Goal: Communication & Community: Connect with others

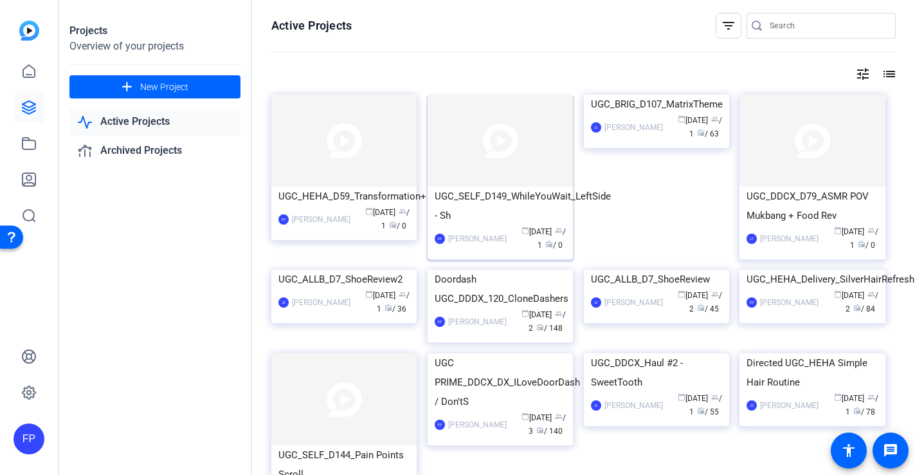
click at [529, 149] on img at bounding box center [500, 141] width 145 height 92
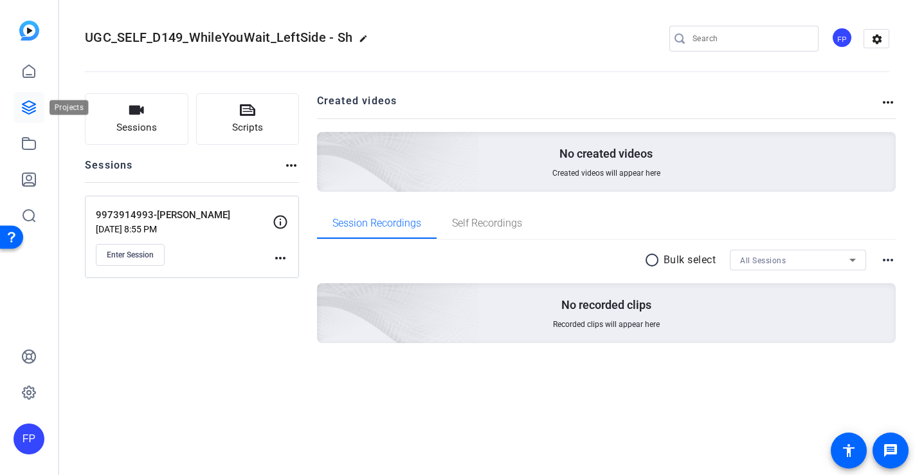
click at [29, 114] on icon at bounding box center [28, 107] width 15 height 15
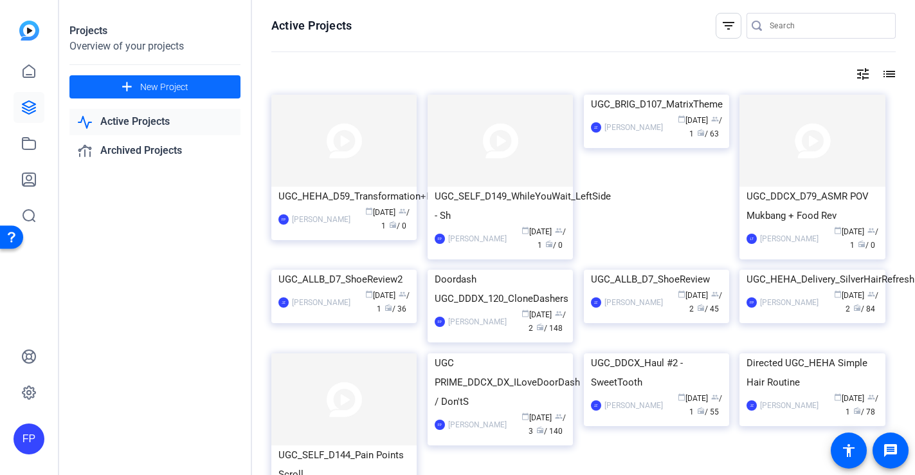
click at [181, 82] on span "New Project" at bounding box center [164, 87] width 48 height 14
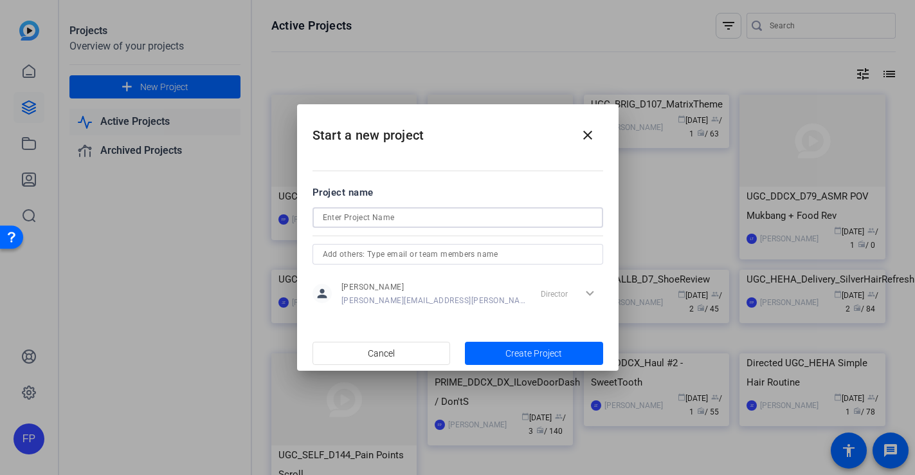
click at [390, 220] on input at bounding box center [458, 217] width 270 height 15
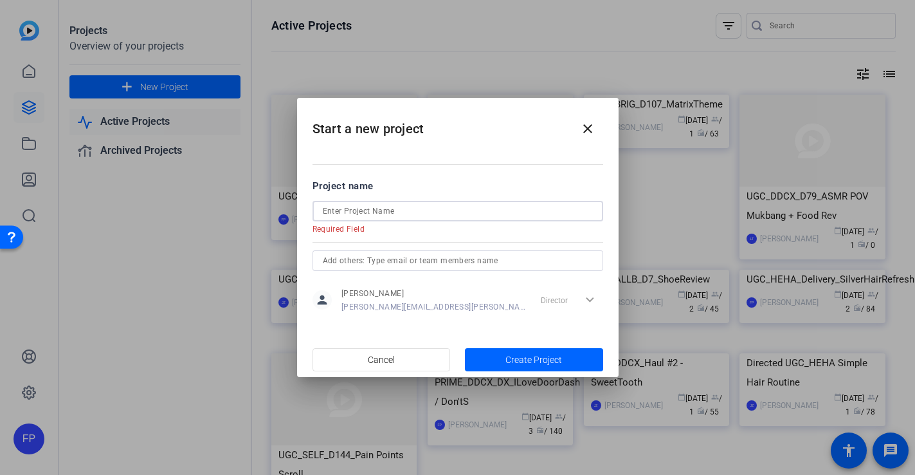
click at [362, 210] on input at bounding box center [458, 210] width 270 height 15
paste input "Hola chicas! yo busco niñera pero por la mañana, si alguna tiene dato de alguie…"
type input "Hola chicas! yo busco niñera pero por la mañana, si alguna tiene dato de alguie…"
paste input "UGC_SELF_D149_WhileYouWait_LeftSide"
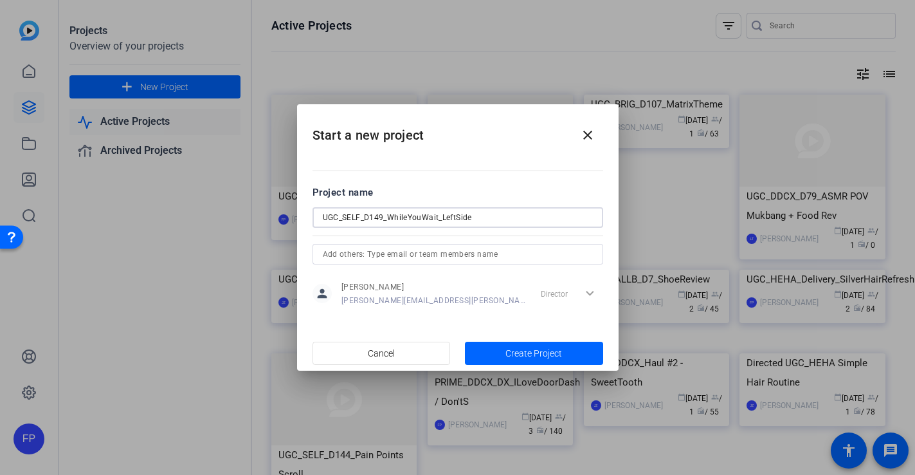
click at [460, 213] on input "UGC_SELF_D149_WhileYouWait_LeftSide" at bounding box center [458, 217] width 270 height 15
click at [456, 218] on input "UGC_SELF_D149_WhileYouWait_LeftSide" at bounding box center [458, 217] width 270 height 15
type input "UGC_SELF_D149_WhileYouWait_RightSide"
click at [491, 254] on input "text" at bounding box center [458, 253] width 270 height 15
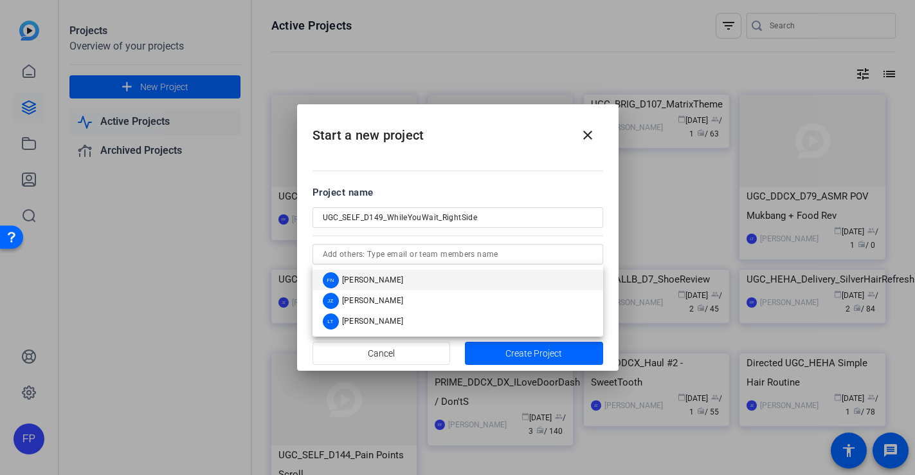
click at [523, 191] on div "Project name" at bounding box center [458, 192] width 291 height 14
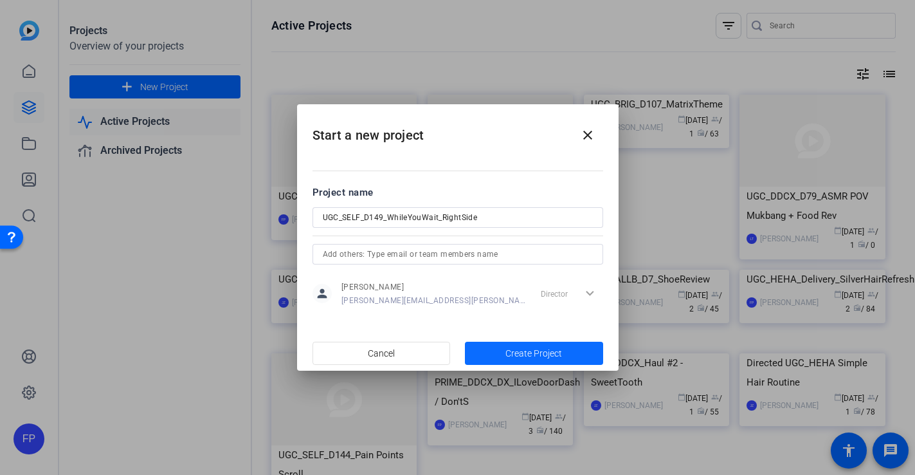
click at [539, 356] on span "Create Project" at bounding box center [533, 354] width 57 height 14
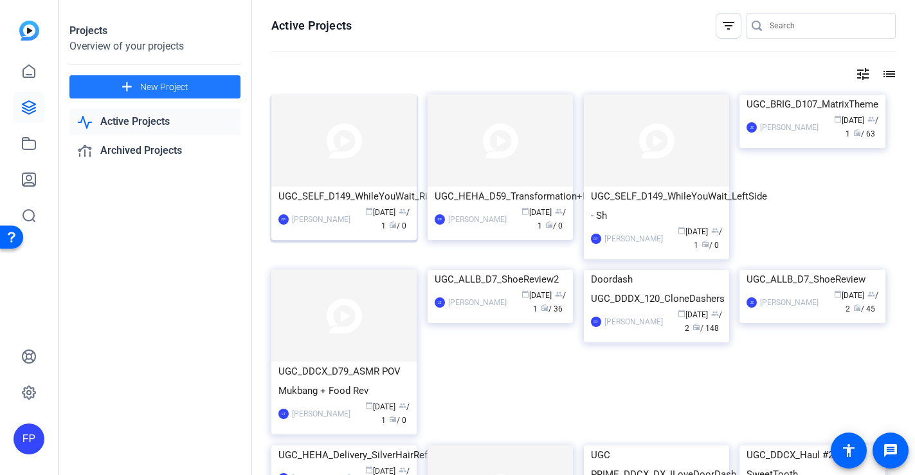
click at [372, 179] on img at bounding box center [343, 141] width 145 height 92
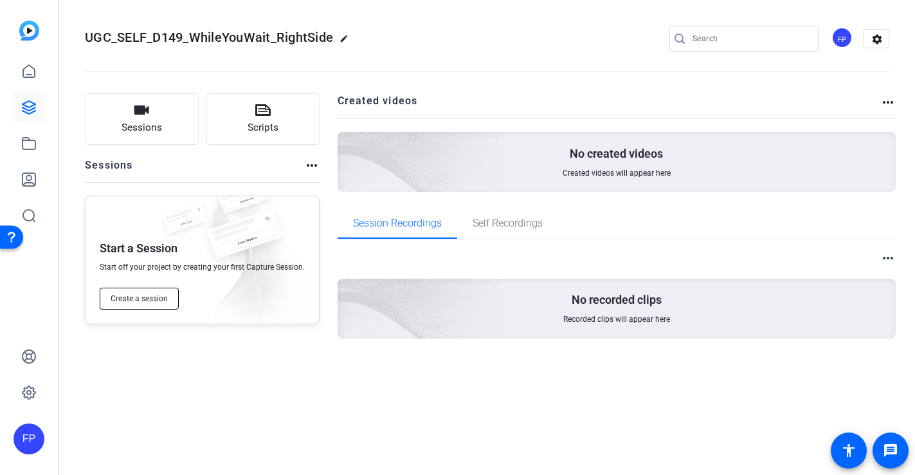
click at [153, 296] on span "Create a session" at bounding box center [139, 298] width 57 height 10
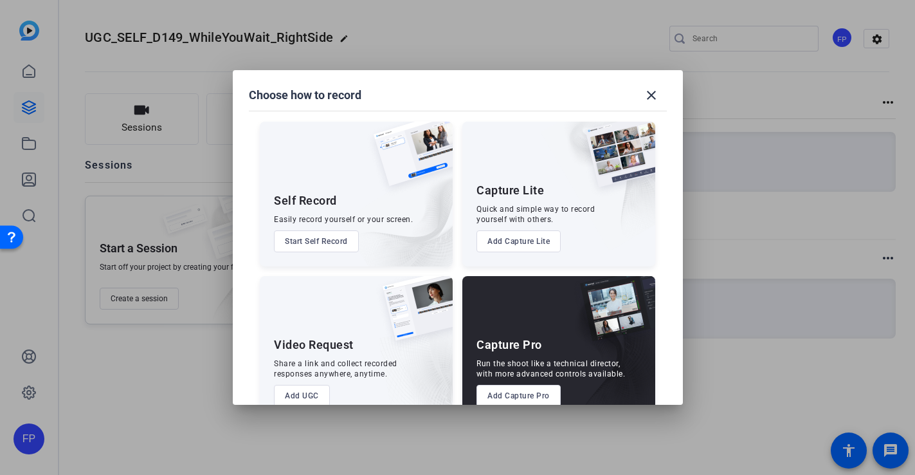
scroll to position [29, 0]
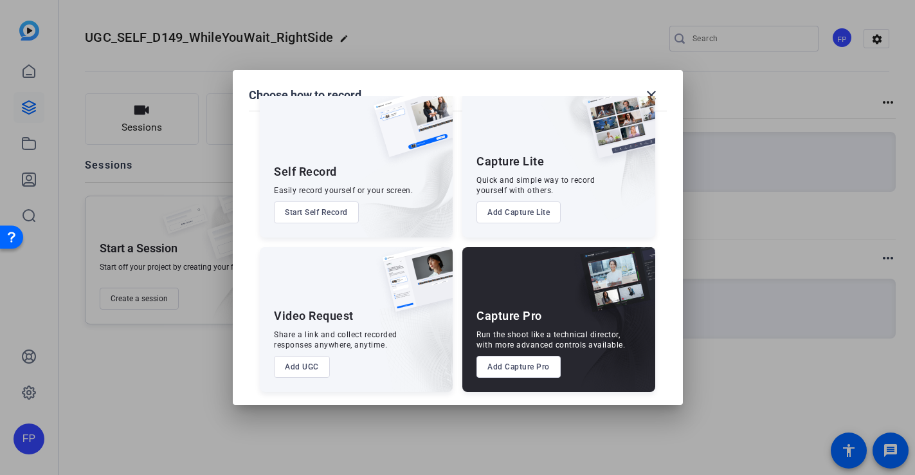
click at [525, 372] on button "Add Capture Pro" at bounding box center [519, 367] width 84 height 22
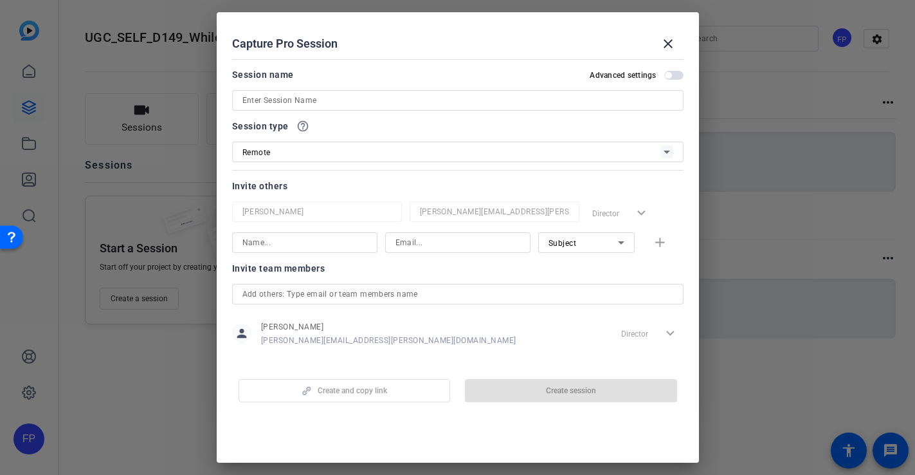
click at [332, 105] on input at bounding box center [457, 100] width 431 height 15
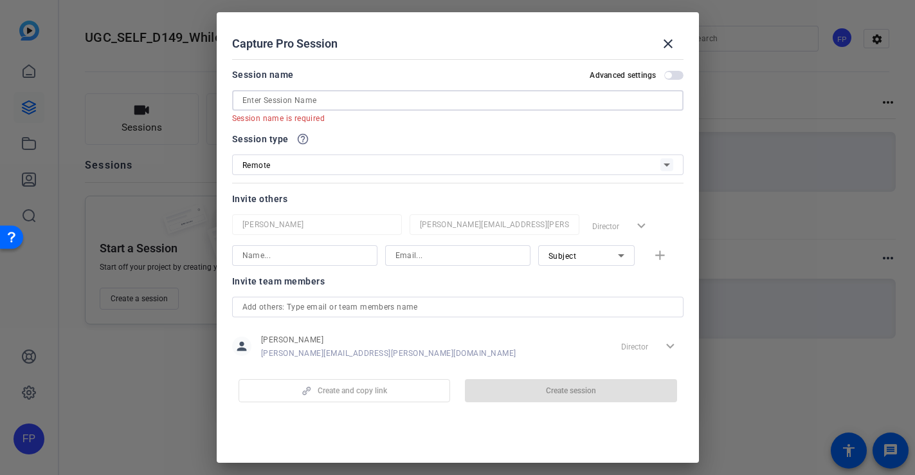
paste input "9985336975"
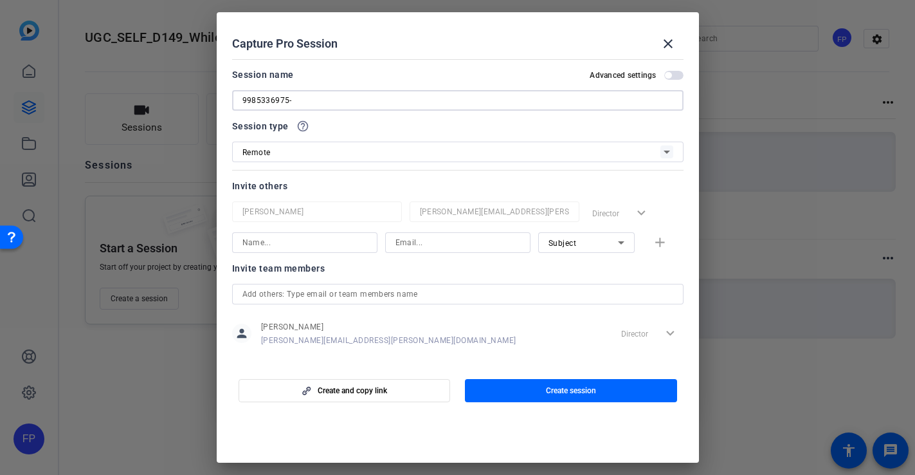
paste input "Artis Cash"
type input "9985336975-[PERSON_NAME]"
click at [398, 392] on span "button" at bounding box center [344, 390] width 211 height 31
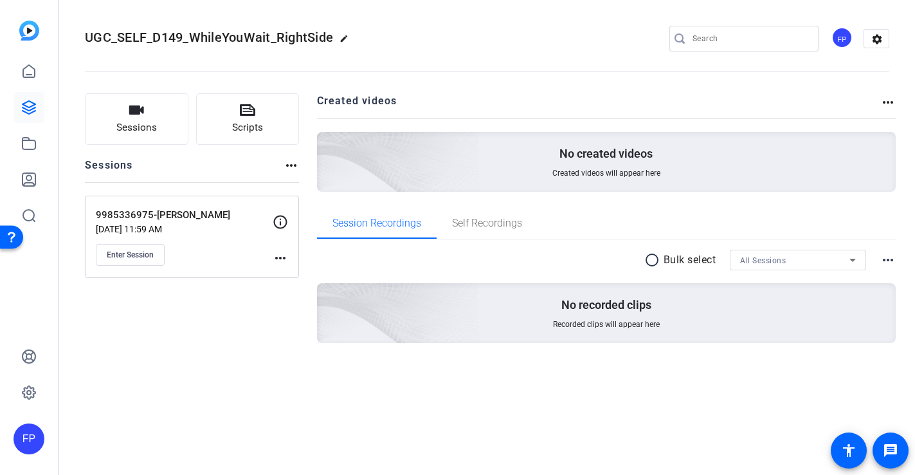
click at [131, 266] on div "9985336975-Artis Cash Sep 08, 2025 @ 11:59 AM Enter Session more_horiz" at bounding box center [192, 236] width 214 height 82
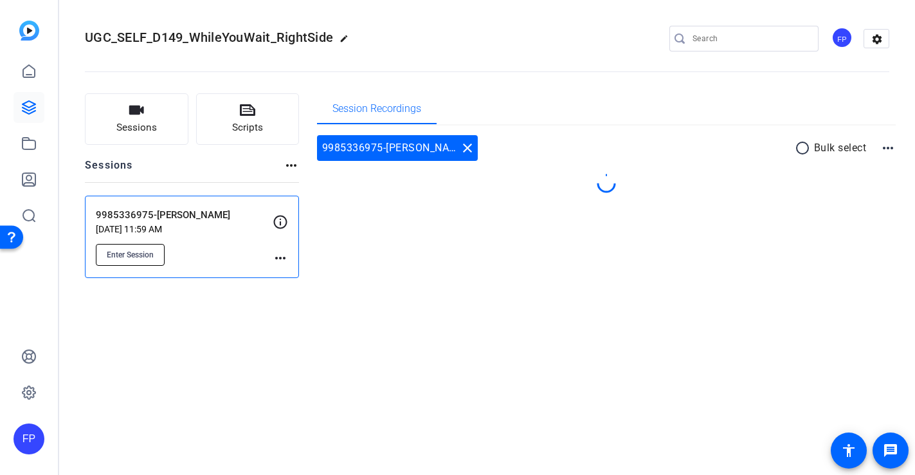
click at [131, 258] on span "Enter Session" at bounding box center [130, 255] width 47 height 10
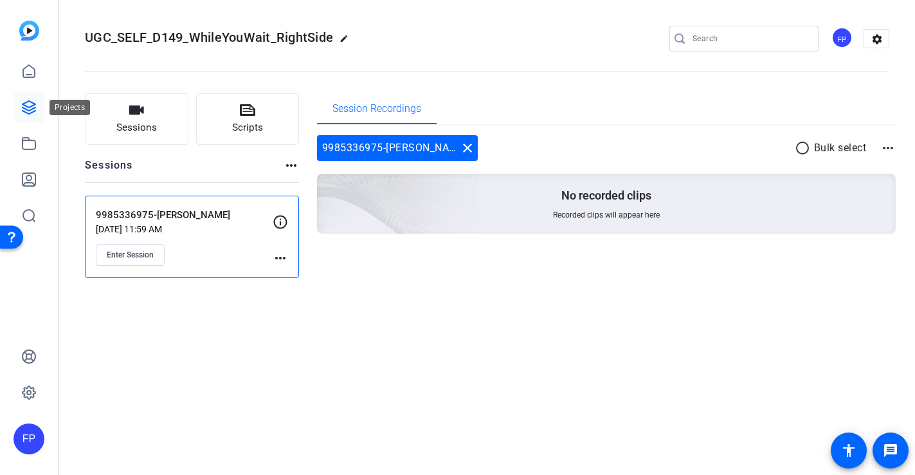
click at [24, 102] on icon at bounding box center [28, 107] width 15 height 15
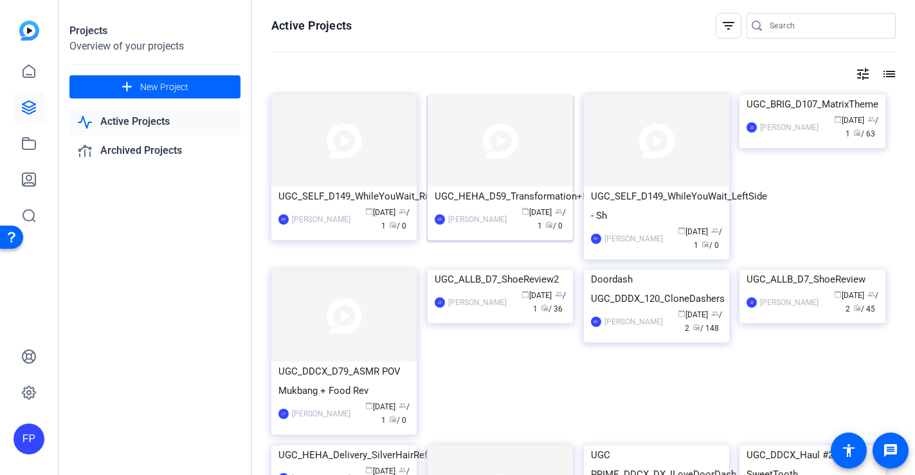
click at [484, 155] on img at bounding box center [500, 141] width 145 height 92
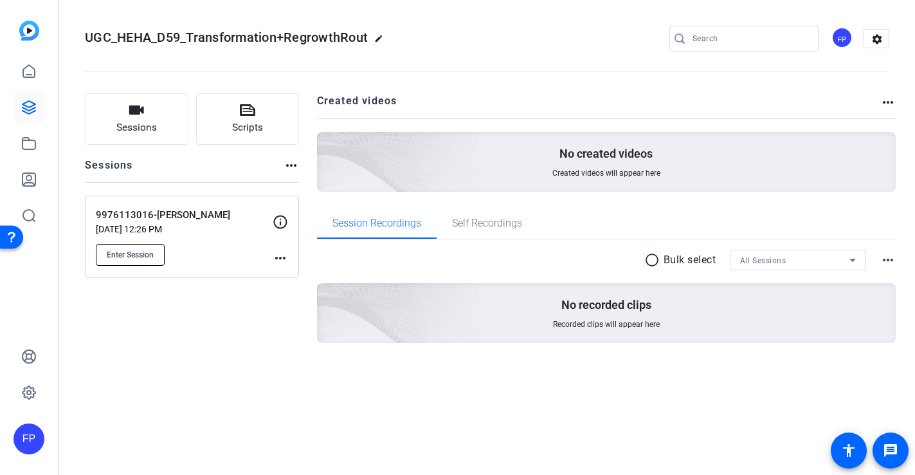
click at [136, 248] on button "Enter Session" at bounding box center [130, 255] width 69 height 22
click at [24, 114] on icon at bounding box center [28, 107] width 15 height 15
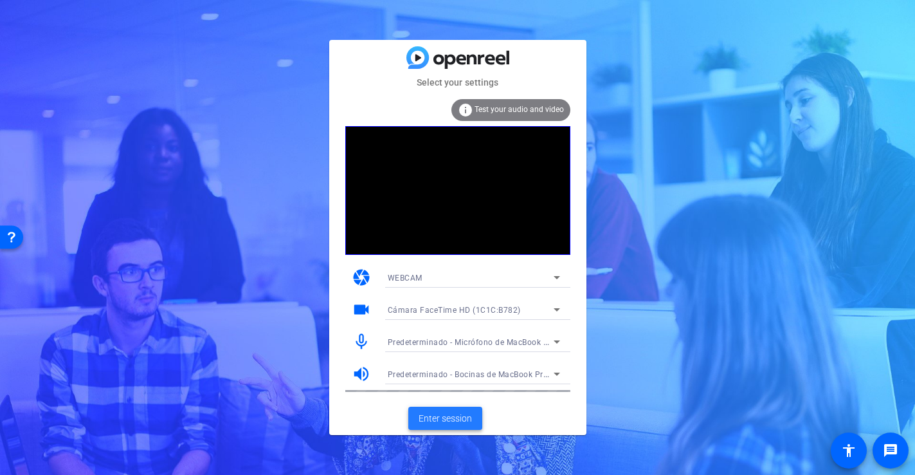
click at [439, 413] on span "Enter session" at bounding box center [445, 419] width 53 height 14
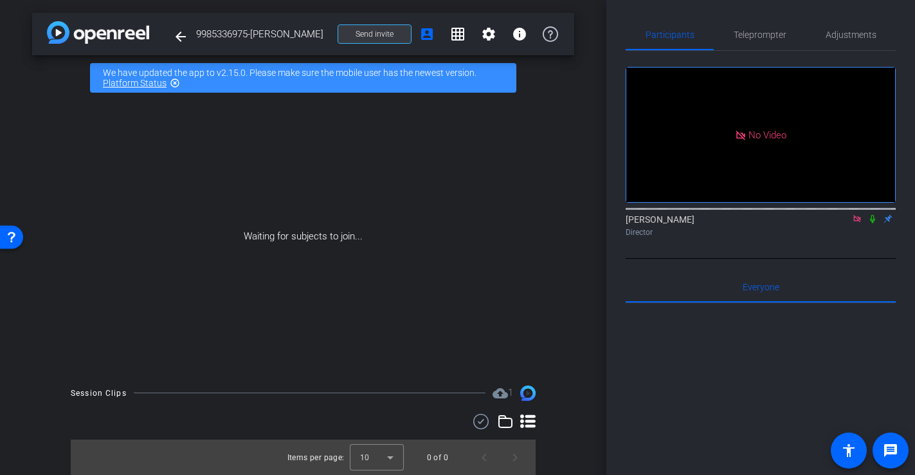
click at [372, 43] on span at bounding box center [374, 34] width 73 height 31
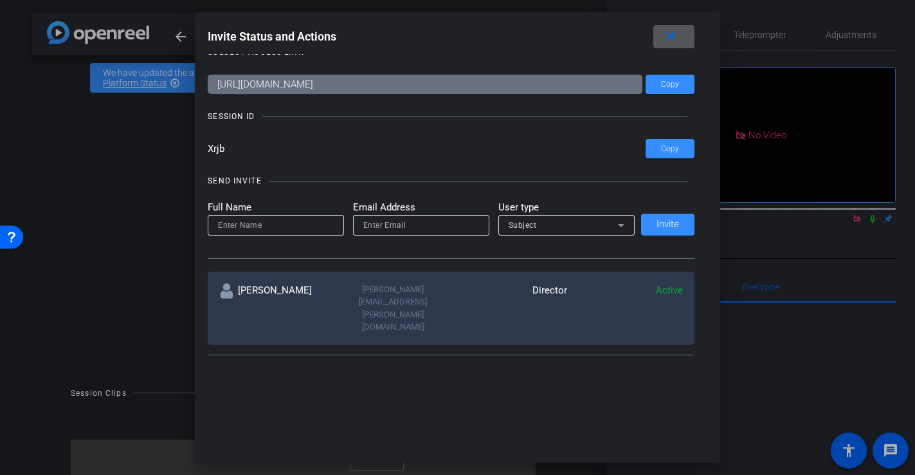
scroll to position [23, 0]
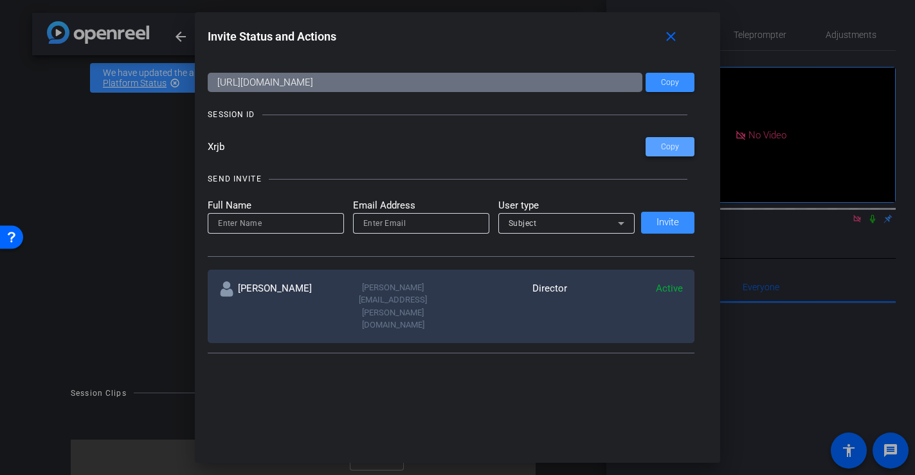
click at [657, 150] on span at bounding box center [670, 146] width 49 height 31
click at [563, 222] on div "Subject" at bounding box center [563, 223] width 109 height 16
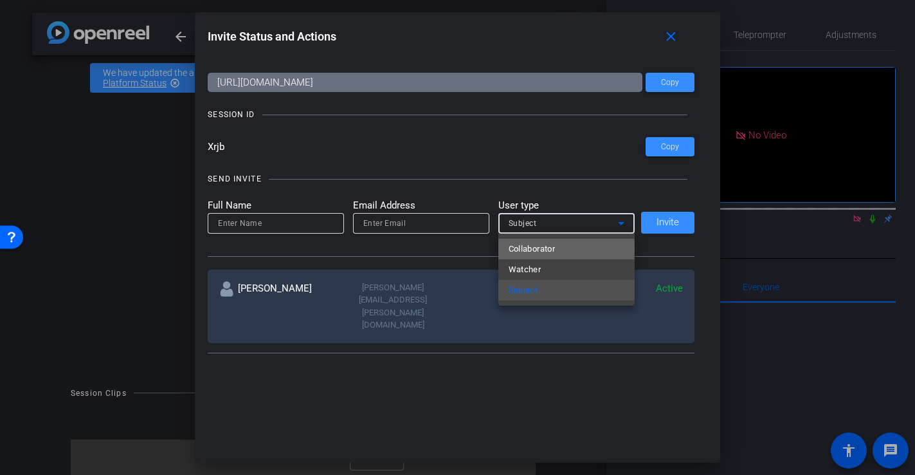
click at [538, 249] on span "Collaborator" at bounding box center [532, 248] width 47 height 15
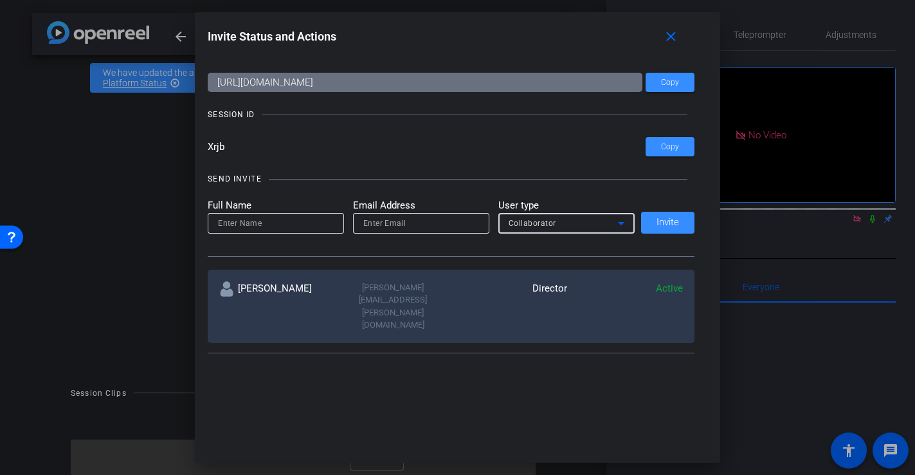
click at [255, 224] on input at bounding box center [276, 222] width 116 height 15
click at [289, 235] on mat-error at bounding box center [271, 240] width 126 height 14
click at [291, 220] on input at bounding box center [276, 222] width 116 height 15
type input "Franca"
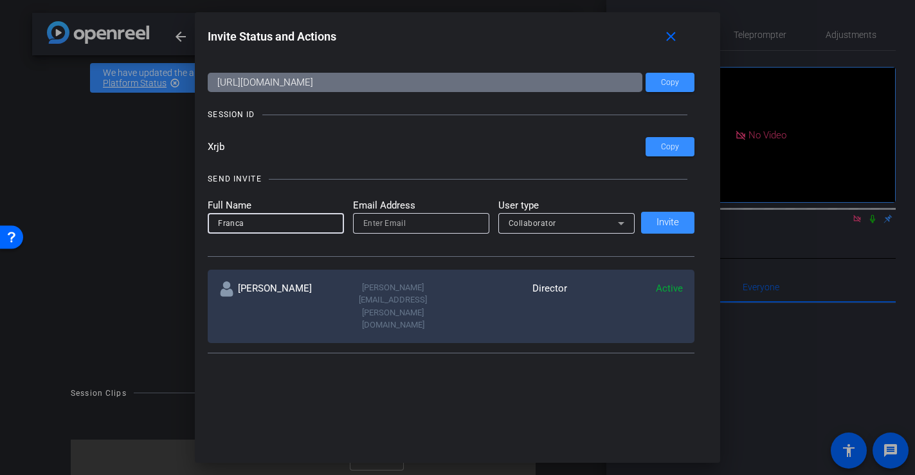
click at [407, 224] on input "email" at bounding box center [421, 222] width 116 height 15
paste input "[EMAIL_ADDRESS][PERSON_NAME][DOMAIN_NAME]"
type input "[EMAIL_ADDRESS][PERSON_NAME][DOMAIN_NAME]"
click at [546, 224] on span "Collaborator" at bounding box center [533, 223] width 48 height 9
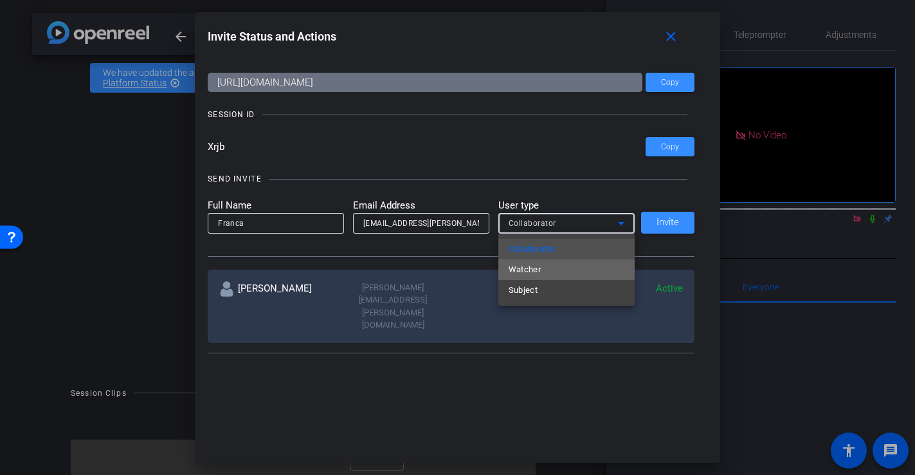
click at [526, 271] on span "Watcher" at bounding box center [525, 269] width 33 height 15
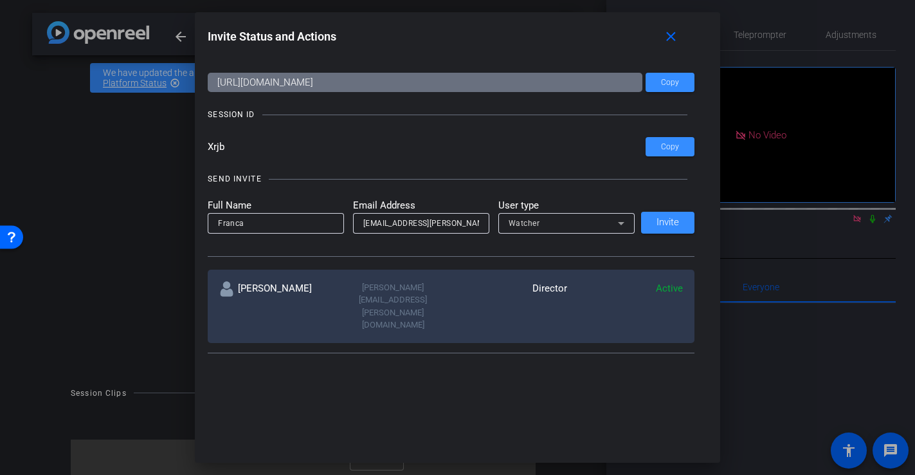
click at [523, 195] on div "SEND INVITE Full Name Franca Email Address [EMAIL_ADDRESS][PERSON_NAME][DOMAIN_…" at bounding box center [451, 207] width 487 height 97
click at [660, 227] on span "Invite" at bounding box center [668, 222] width 23 height 10
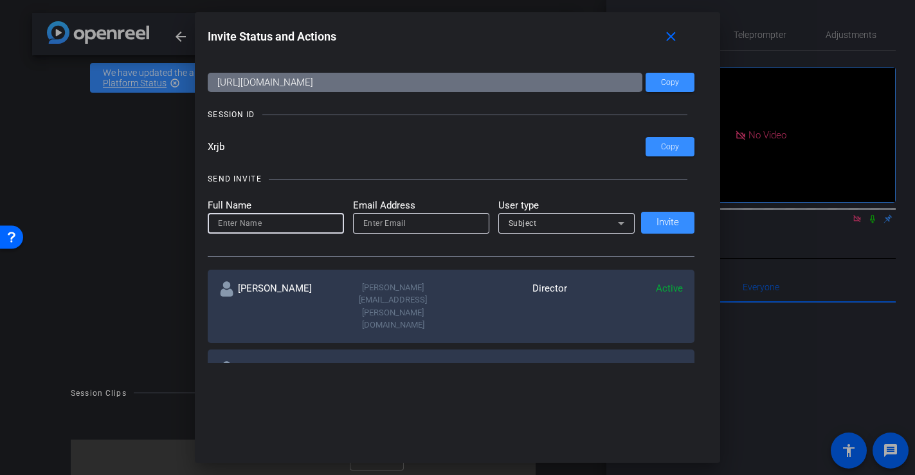
click at [293, 223] on input at bounding box center [276, 222] width 116 height 15
type input "Nayla"
click at [383, 222] on input "email" at bounding box center [421, 222] width 116 height 15
paste input "[EMAIL_ADDRESS][PERSON_NAME][DOMAIN_NAME]"
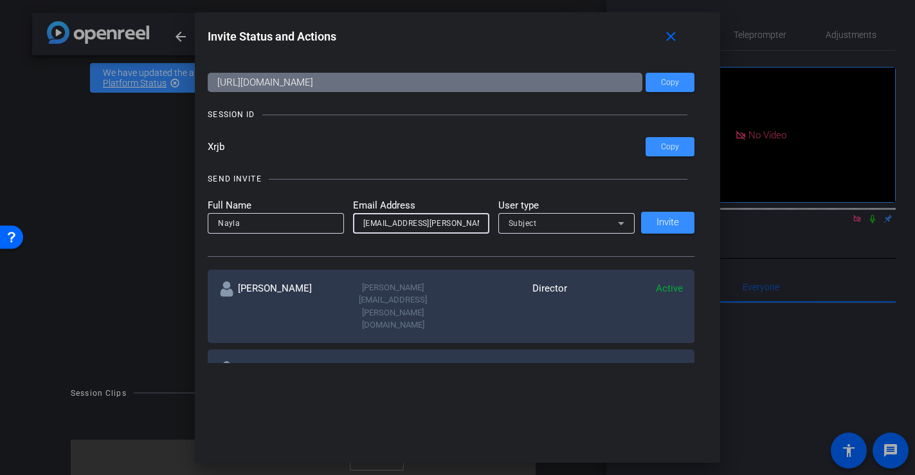
type input "[EMAIL_ADDRESS][PERSON_NAME][DOMAIN_NAME]"
click at [445, 177] on div "SEND INVITE" at bounding box center [451, 178] width 487 height 13
click at [549, 228] on div "Subject" at bounding box center [563, 223] width 109 height 16
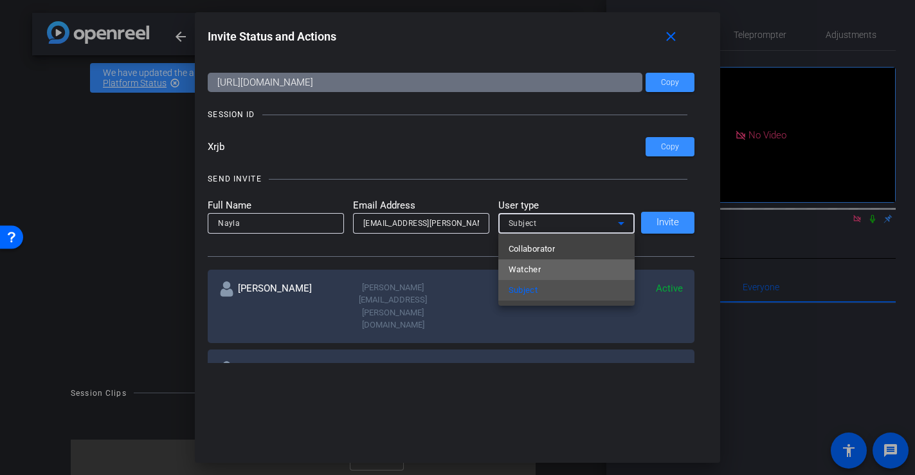
click at [540, 263] on span "Watcher" at bounding box center [525, 269] width 33 height 15
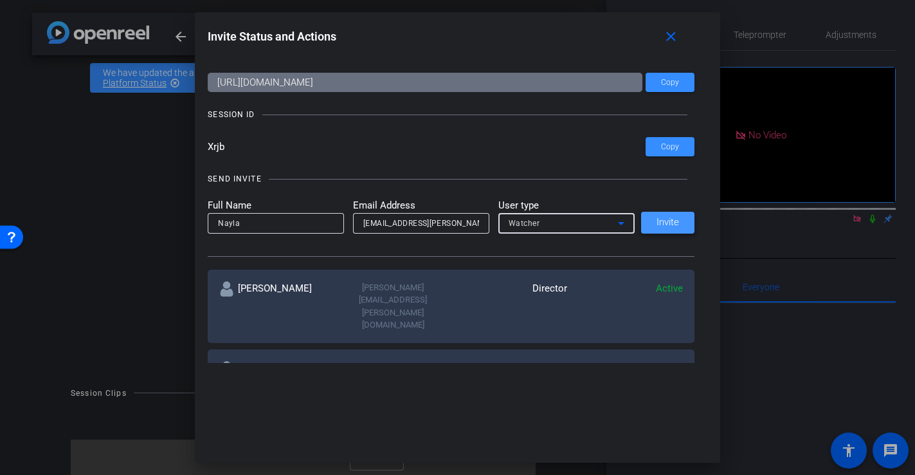
click at [662, 219] on span "Invite" at bounding box center [668, 222] width 23 height 10
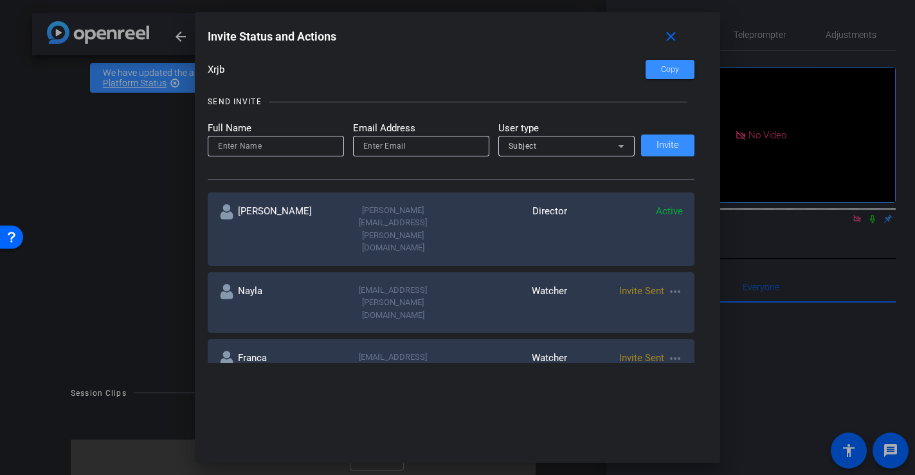
scroll to position [102, 0]
click at [0, 0] on mat-icon "close" at bounding box center [0, 0] width 0 height 0
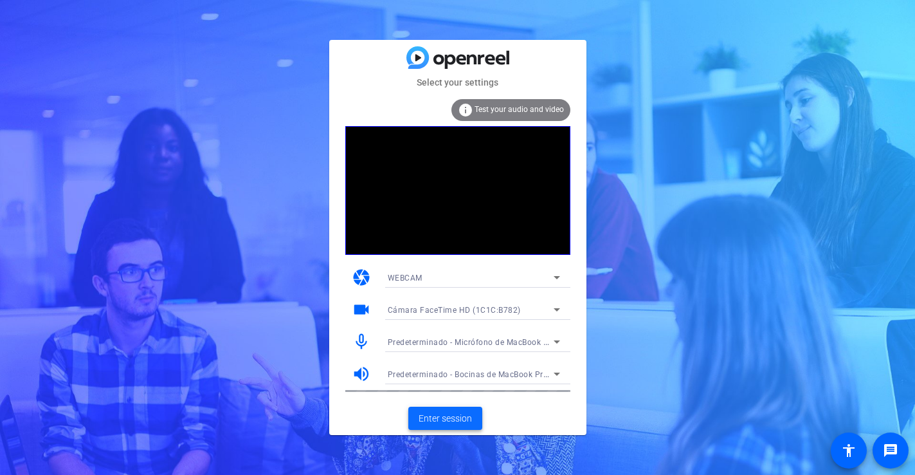
click at [447, 415] on span "Enter session" at bounding box center [445, 419] width 53 height 14
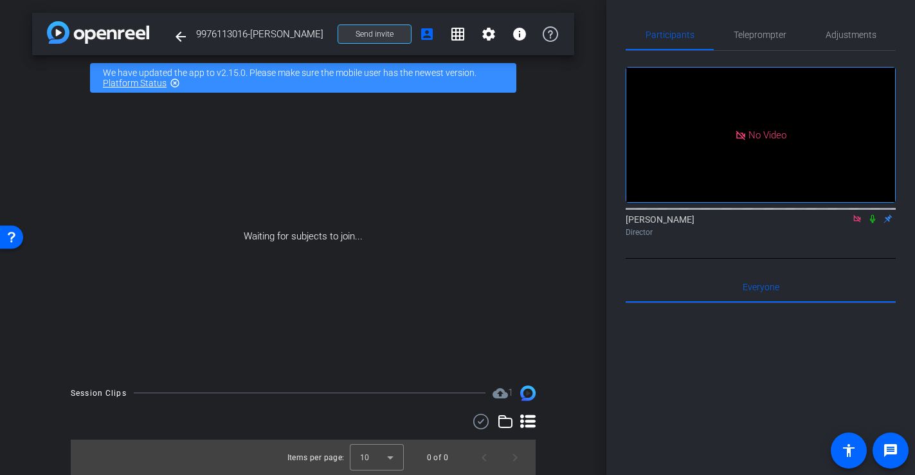
click at [377, 33] on span "Send invite" at bounding box center [375, 34] width 38 height 10
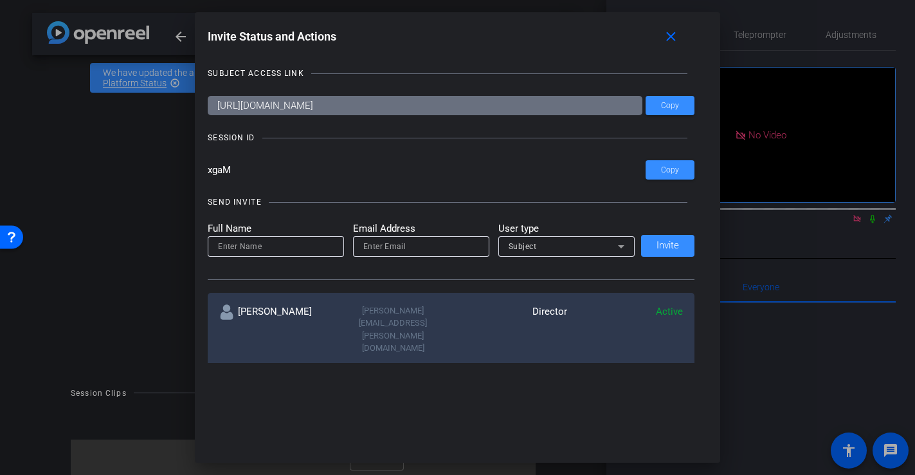
drag, startPoint x: 244, startPoint y: 172, endPoint x: 159, endPoint y: 171, distance: 84.9
click at [159, 171] on div "Invite Status and Actions close SUBJECT ACCESS LINK https://capture.openreel.co…" at bounding box center [457, 237] width 915 height 475
click at [341, 145] on div "SUBJECT ACCESS LINK https://capture.openreel.com/subject/MODE_OTP?otp=xgaM Copy…" at bounding box center [458, 208] width 500 height 309
click at [0, 0] on span at bounding box center [0, 0] width 0 height 0
